Goal: Task Accomplishment & Management: Manage account settings

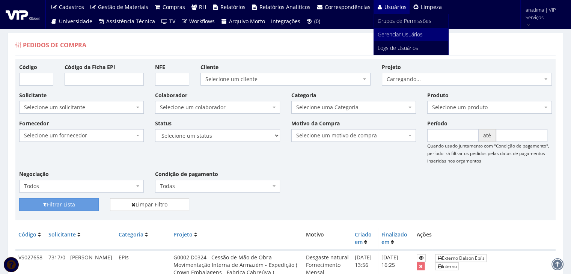
click at [380, 32] on span "Gerenciar Usuários" at bounding box center [400, 34] width 45 height 7
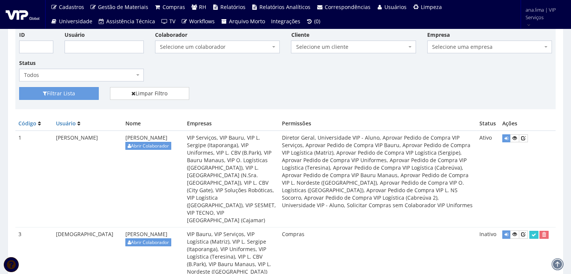
scroll to position [38, 0]
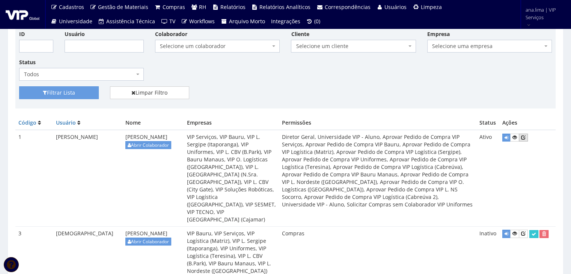
click at [524, 135] on icon at bounding box center [523, 137] width 5 height 5
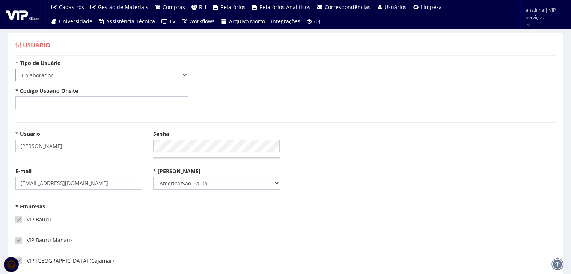
click at [86, 75] on select "-- Selecione -- Colaborador Cliente" at bounding box center [101, 75] width 173 height 13
click at [49, 148] on input "antonio" at bounding box center [78, 146] width 126 height 13
click at [356, 138] on div "* Usuário antonio Senha" at bounding box center [285, 148] width 551 height 37
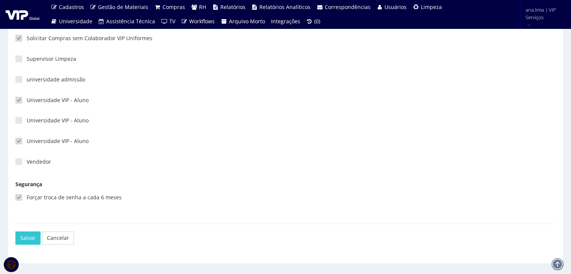
scroll to position [1965, 0]
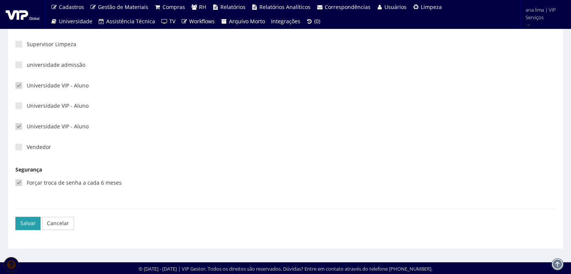
click at [30, 223] on button "Salvar" at bounding box center [27, 223] width 25 height 13
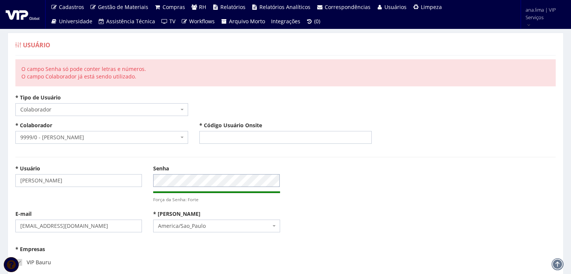
click at [131, 180] on div "* Usuário antonio Senha Força da Senha: Forte" at bounding box center [285, 187] width 551 height 45
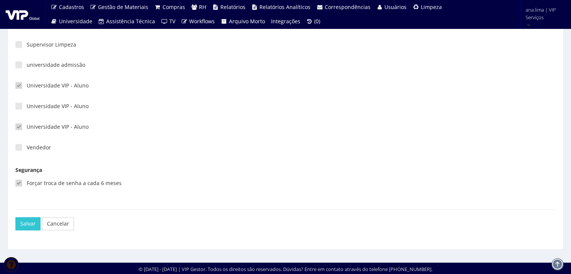
scroll to position [2008, 0]
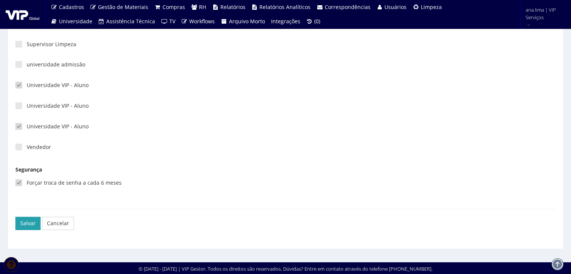
click at [29, 223] on button "Salvar" at bounding box center [27, 223] width 25 height 13
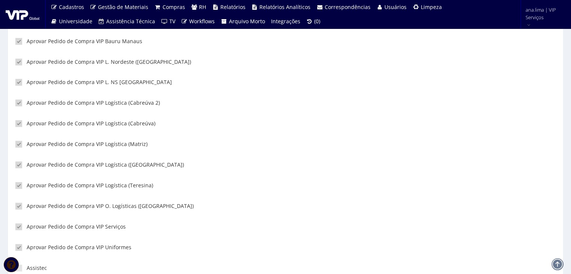
scroll to position [676, 0]
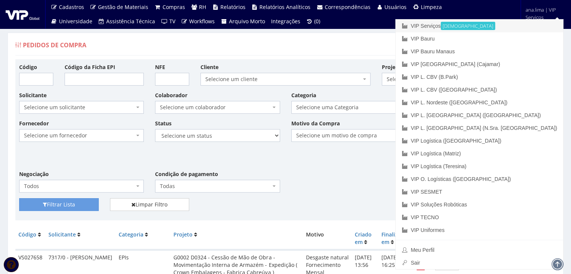
drag, startPoint x: 501, startPoint y: 25, endPoint x: 340, endPoint y: 59, distance: 165.2
click at [501, 25] on link "VIP Serviços Ativa" at bounding box center [479, 26] width 167 height 13
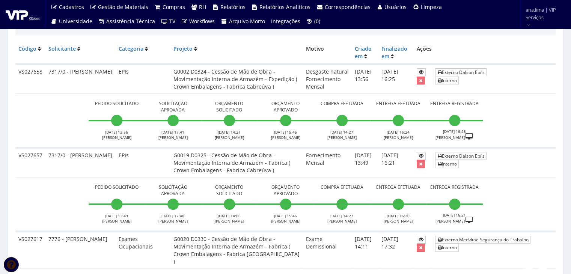
scroll to position [188, 0]
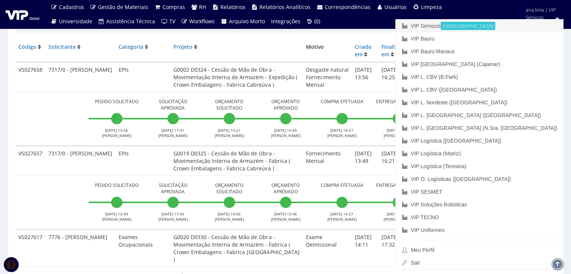
click at [507, 24] on link "VIP Serviços Ativa" at bounding box center [479, 26] width 167 height 13
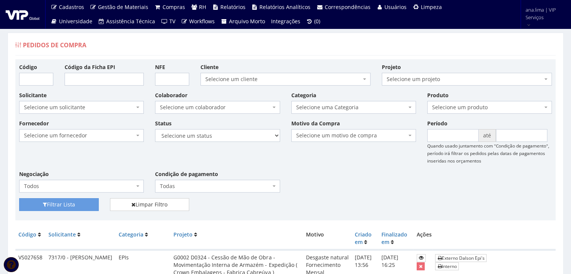
click at [239, 108] on span "Selecione um colaborador" at bounding box center [215, 108] width 110 height 8
click at [241, 135] on select "Selecione um status Cancelado Aguardando Aprovação Diretoria Pedido Aprovado Ag…" at bounding box center [217, 135] width 125 height 13
select select "1"
click at [155, 129] on select "Selecione um status Cancelado Aguardando Aprovação Diretoria Pedido Aprovado Ag…" at bounding box center [217, 135] width 125 height 13
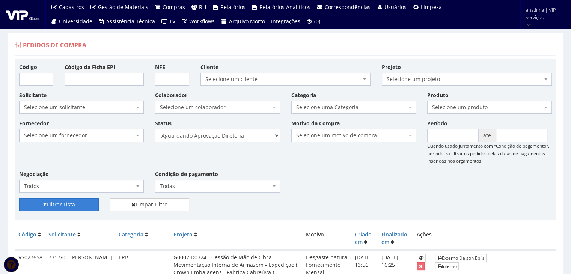
click at [65, 206] on button "Filtrar Lista" at bounding box center [59, 204] width 80 height 13
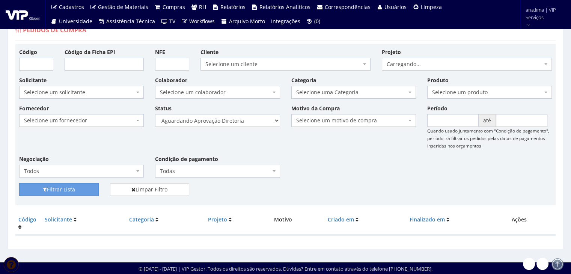
scroll to position [15, 0]
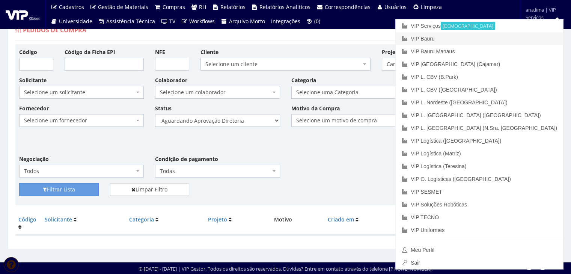
click at [512, 35] on link "VIP Bauru" at bounding box center [479, 38] width 167 height 13
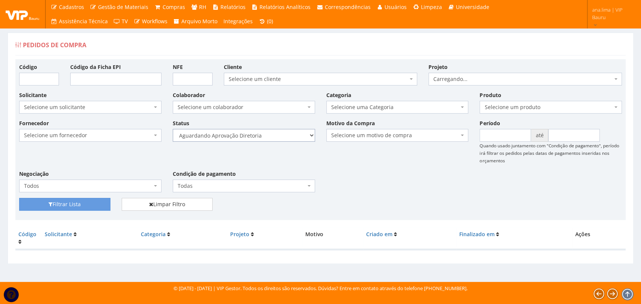
drag, startPoint x: 0, startPoint y: 0, endPoint x: 258, endPoint y: 141, distance: 294.3
click at [258, 139] on select "Selecione um status Cancelado Aguardando Aprovação Diretoria Pedido Aprovado Ag…" at bounding box center [244, 135] width 142 height 13
click at [173, 129] on select "Selecione um status Cancelado Aguardando Aprovação Diretoria Pedido Aprovado Ag…" at bounding box center [244, 135] width 142 height 13
drag, startPoint x: 89, startPoint y: 201, endPoint x: 268, endPoint y: 163, distance: 183.2
click at [90, 201] on button "Filtrar Lista" at bounding box center [64, 204] width 91 height 13
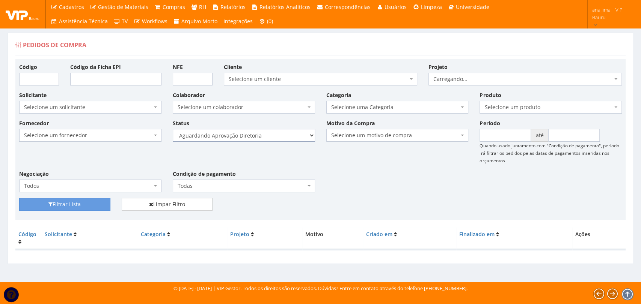
drag, startPoint x: 0, startPoint y: 0, endPoint x: 254, endPoint y: 137, distance: 288.5
click at [254, 137] on select "Selecione um status Cancelado Aguardando Aprovação Diretoria Pedido Aprovado Ag…" at bounding box center [244, 135] width 142 height 13
select select "4"
click at [173, 129] on select "Selecione um status Cancelado Aguardando Aprovação Diretoria Pedido Aprovado Ag…" at bounding box center [244, 135] width 142 height 13
drag, startPoint x: 84, startPoint y: 208, endPoint x: 228, endPoint y: 193, distance: 145.2
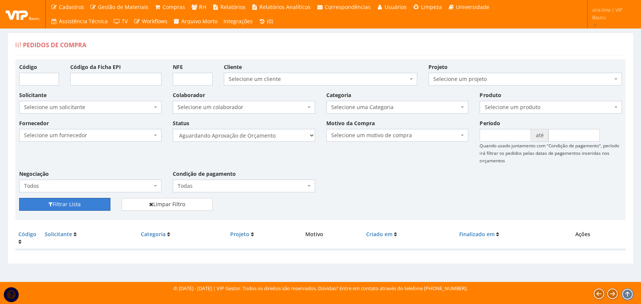
click at [84, 207] on button "Filtrar Lista" at bounding box center [64, 204] width 91 height 13
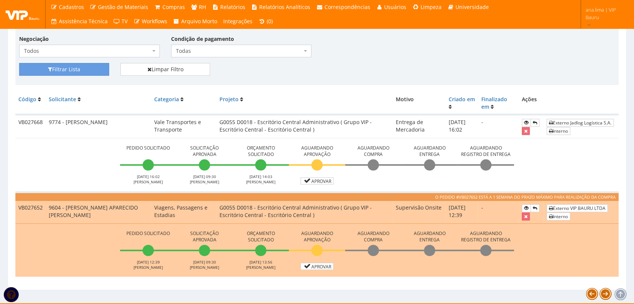
scroll to position [146, 0]
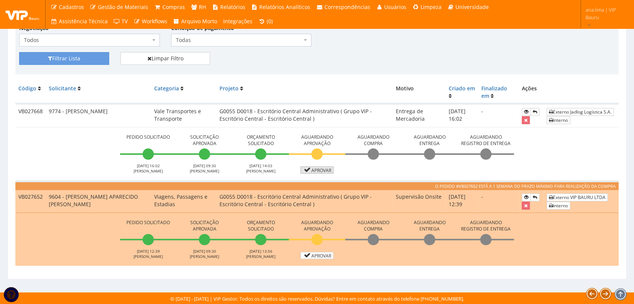
click at [321, 171] on link "Aprovar" at bounding box center [317, 170] width 33 height 7
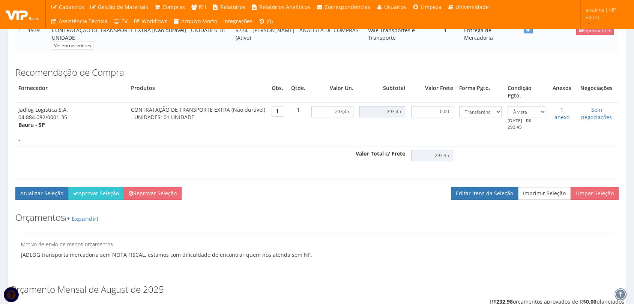
scroll to position [208, 0]
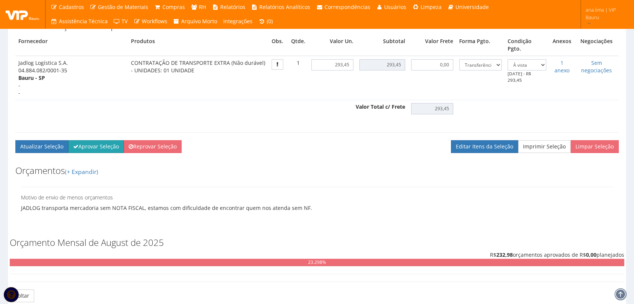
click at [100, 143] on button "Aprovar Seleção" at bounding box center [96, 146] width 56 height 13
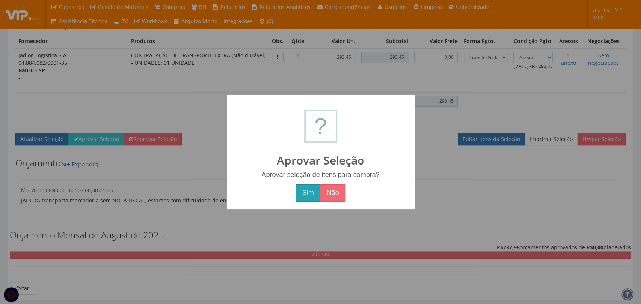
click at [307, 194] on button "Sim" at bounding box center [307, 193] width 24 height 17
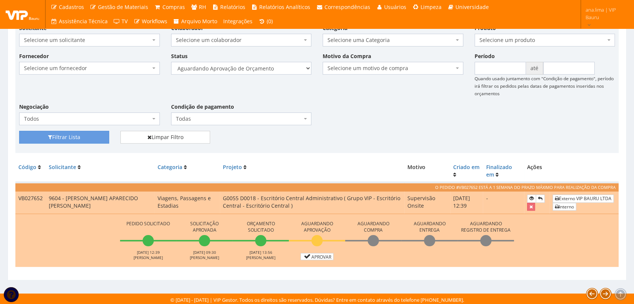
scroll to position [96, 0]
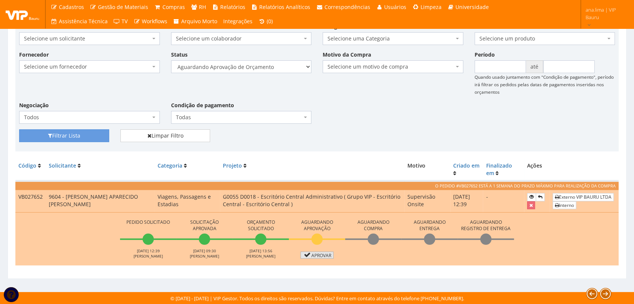
click at [324, 254] on link "Aprovar" at bounding box center [317, 255] width 33 height 7
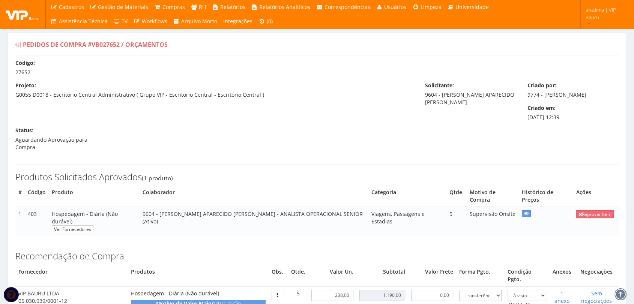
scroll to position [170, 0]
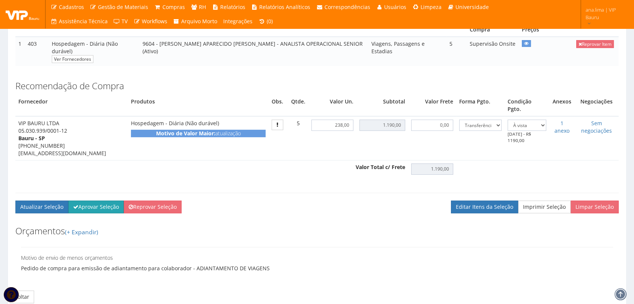
click at [81, 201] on button "Aprovar Seleção" at bounding box center [96, 207] width 56 height 13
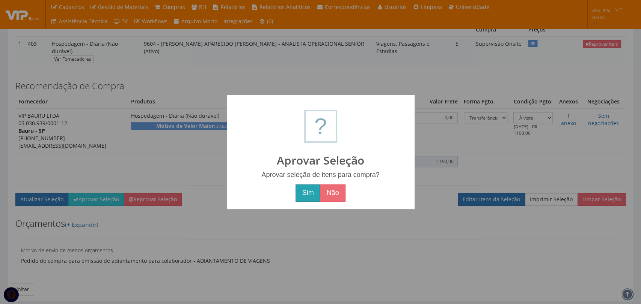
click at [298, 195] on button "Sim" at bounding box center [307, 193] width 24 height 17
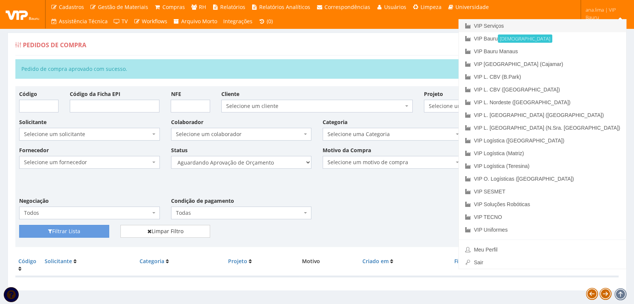
click at [578, 29] on link "VIP Serviços" at bounding box center [542, 26] width 167 height 13
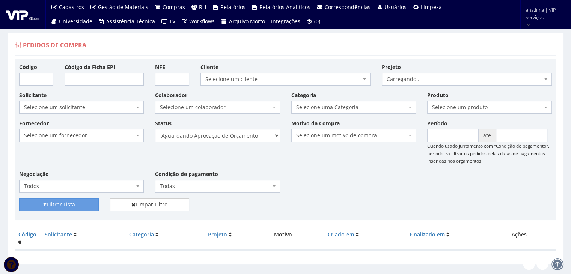
click at [255, 137] on select "Selecione um status Cancelado Aguardando Aprovação Diretoria Pedido Aprovado Ag…" at bounding box center [217, 135] width 125 height 13
select select "1"
click at [155, 129] on select "Selecione um status Cancelado Aguardando Aprovação Diretoria Pedido Aprovado Ag…" at bounding box center [217, 135] width 125 height 13
click at [65, 201] on button "Filtrar Lista" at bounding box center [59, 204] width 80 height 13
click at [239, 131] on select "Selecione um status Cancelado Aguardando Aprovação Diretoria Pedido Aprovado Ag…" at bounding box center [217, 135] width 125 height 13
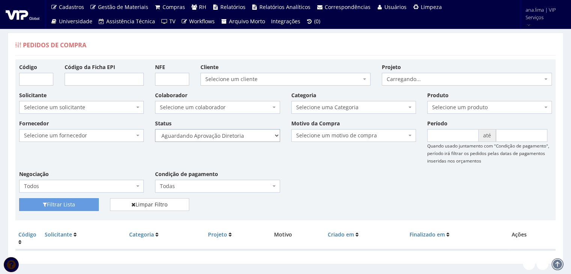
select select "4"
click at [155, 129] on select "Selecione um status Cancelado Aguardando Aprovação Diretoria Pedido Aprovado Ag…" at bounding box center [217, 135] width 125 height 13
click at [86, 204] on button "Filtrar Lista" at bounding box center [59, 204] width 80 height 13
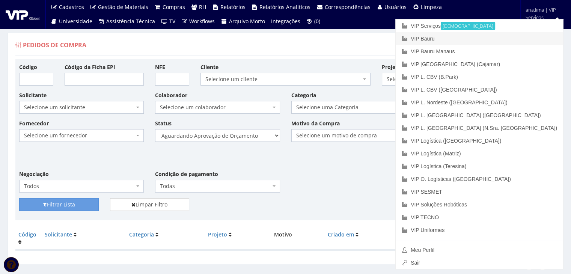
click at [527, 41] on link "VIP Bauru" at bounding box center [479, 38] width 167 height 13
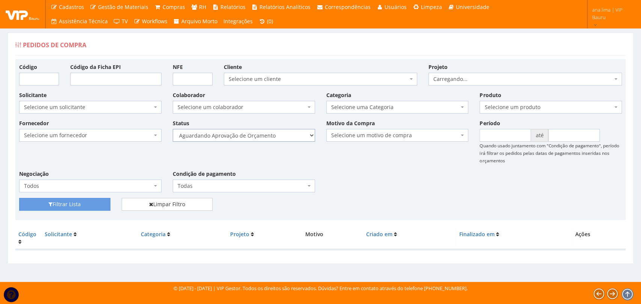
click at [276, 140] on select "Selecione um status Cancelado Aguardando Aprovação Diretoria Pedido Aprovado Ag…" at bounding box center [244, 135] width 142 height 13
select select "1"
click at [173, 129] on select "Selecione um status Cancelado Aguardando Aprovação Diretoria Pedido Aprovado Ag…" at bounding box center [244, 135] width 142 height 13
click at [91, 204] on button "Filtrar Lista" at bounding box center [64, 204] width 91 height 13
click at [279, 136] on select "Selecione um status Cancelado Aguardando Aprovação Diretoria Pedido Aprovado Ag…" at bounding box center [244, 135] width 142 height 13
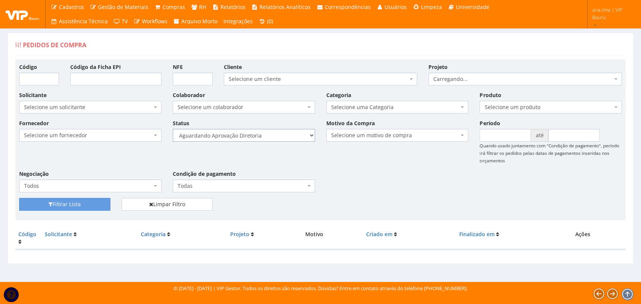
select select "4"
click at [173, 129] on select "Selecione um status Cancelado Aguardando Aprovação Diretoria Pedido Aprovado Ag…" at bounding box center [244, 135] width 142 height 13
click at [98, 206] on button "Filtrar Lista" at bounding box center [64, 204] width 91 height 13
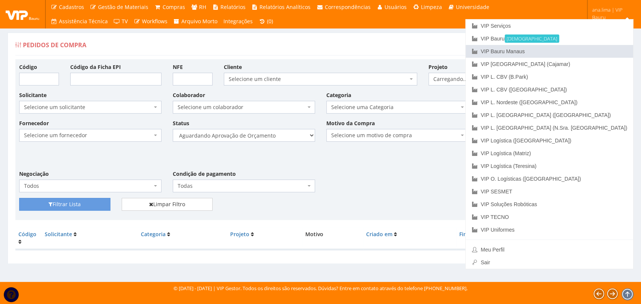
drag, startPoint x: 596, startPoint y: 52, endPoint x: 423, endPoint y: 111, distance: 182.1
click at [595, 52] on link "VIP Bauru Manaus" at bounding box center [548, 51] width 167 height 13
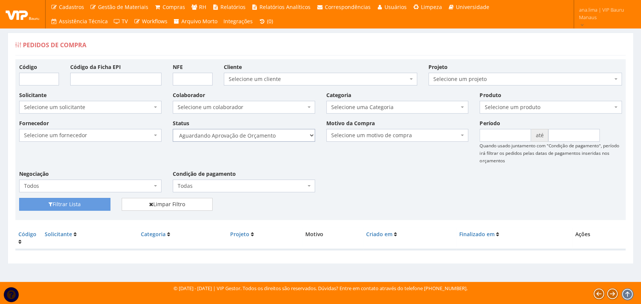
drag, startPoint x: 242, startPoint y: 136, endPoint x: 241, endPoint y: 140, distance: 4.6
click at [242, 136] on select "Selecione um status Cancelado Aguardando Aprovação Diretoria Pedido Aprovado Ag…" at bounding box center [244, 135] width 142 height 13
select select "1"
click at [173, 129] on select "Selecione um status Cancelado Aguardando Aprovação Diretoria Pedido Aprovado Ag…" at bounding box center [244, 135] width 142 height 13
click at [86, 203] on button "Filtrar Lista" at bounding box center [64, 204] width 91 height 13
